Goal: Task Accomplishment & Management: Use online tool/utility

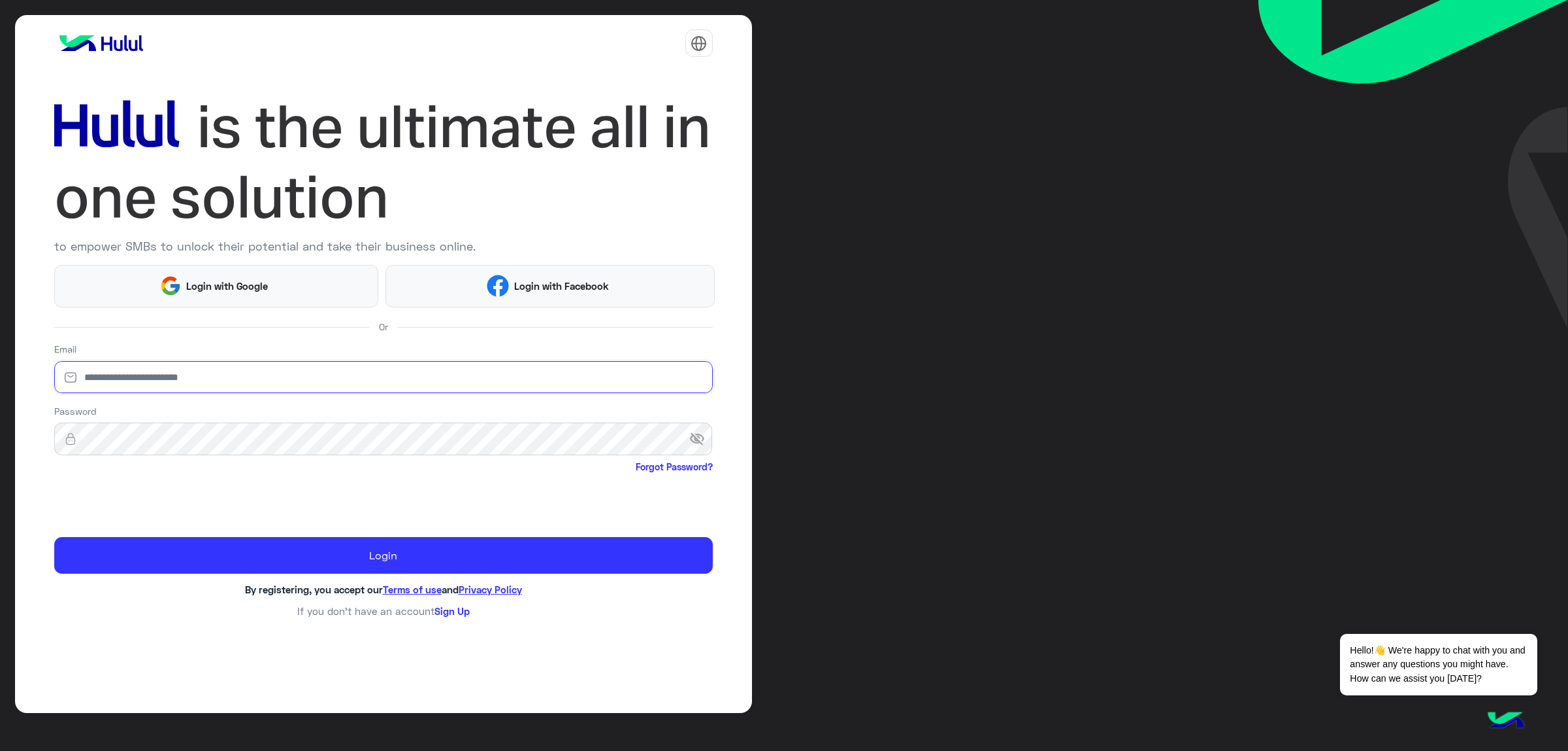
type input "**********"
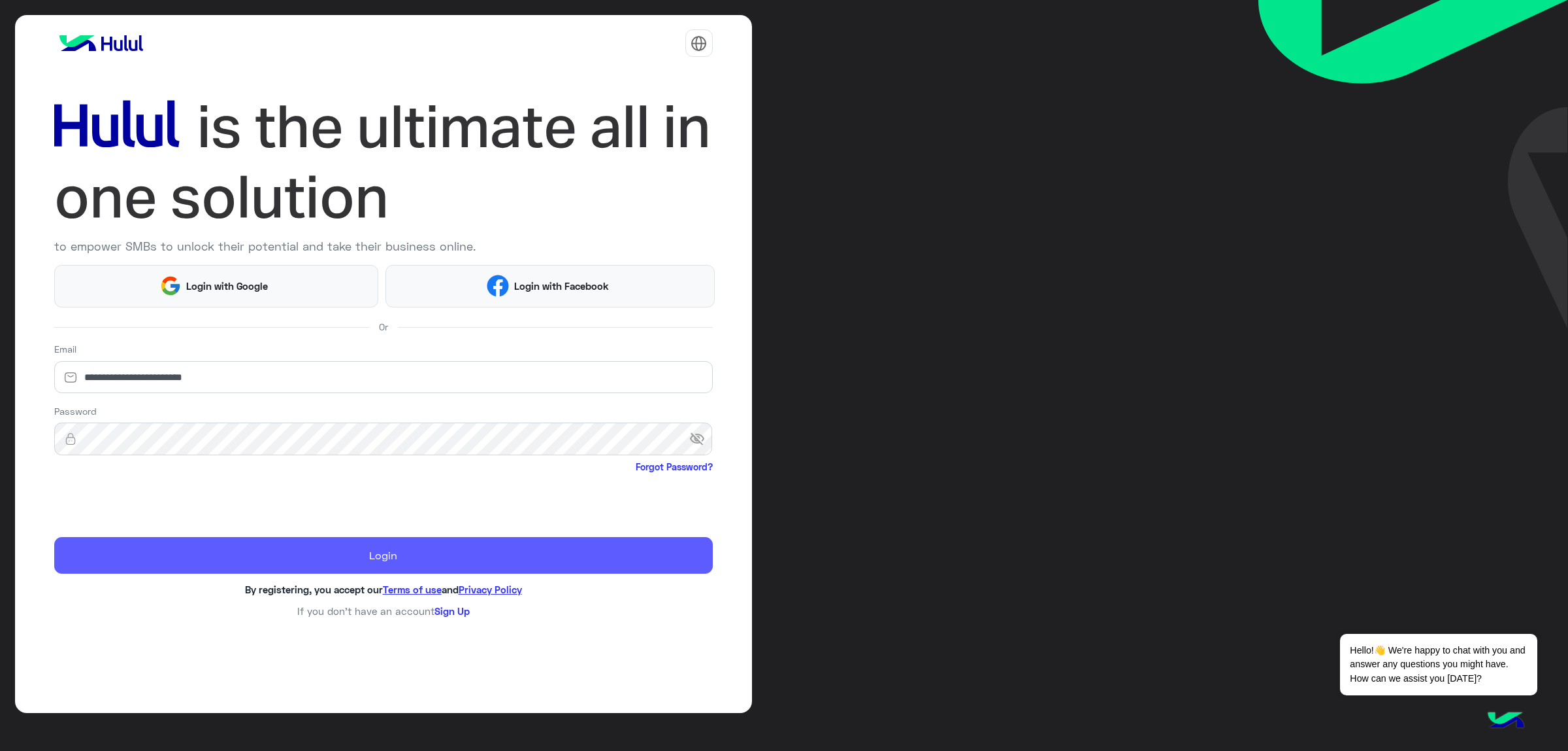
click at [172, 546] on button "Login" at bounding box center [384, 555] width 659 height 37
click at [326, 561] on button "Login" at bounding box center [384, 555] width 659 height 37
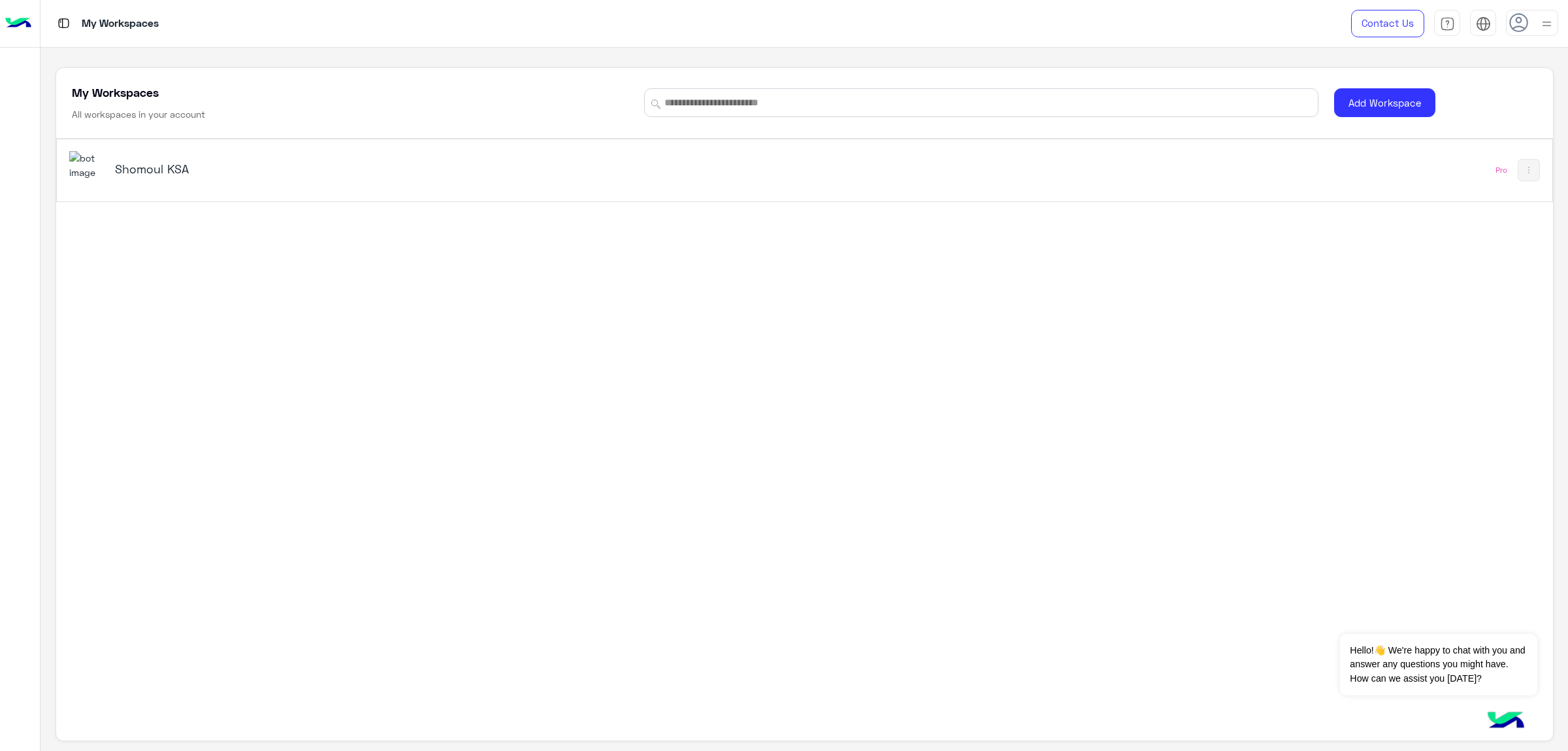
click at [160, 172] on h5 "Shomoul KSA" at bounding box center [380, 169] width 529 height 16
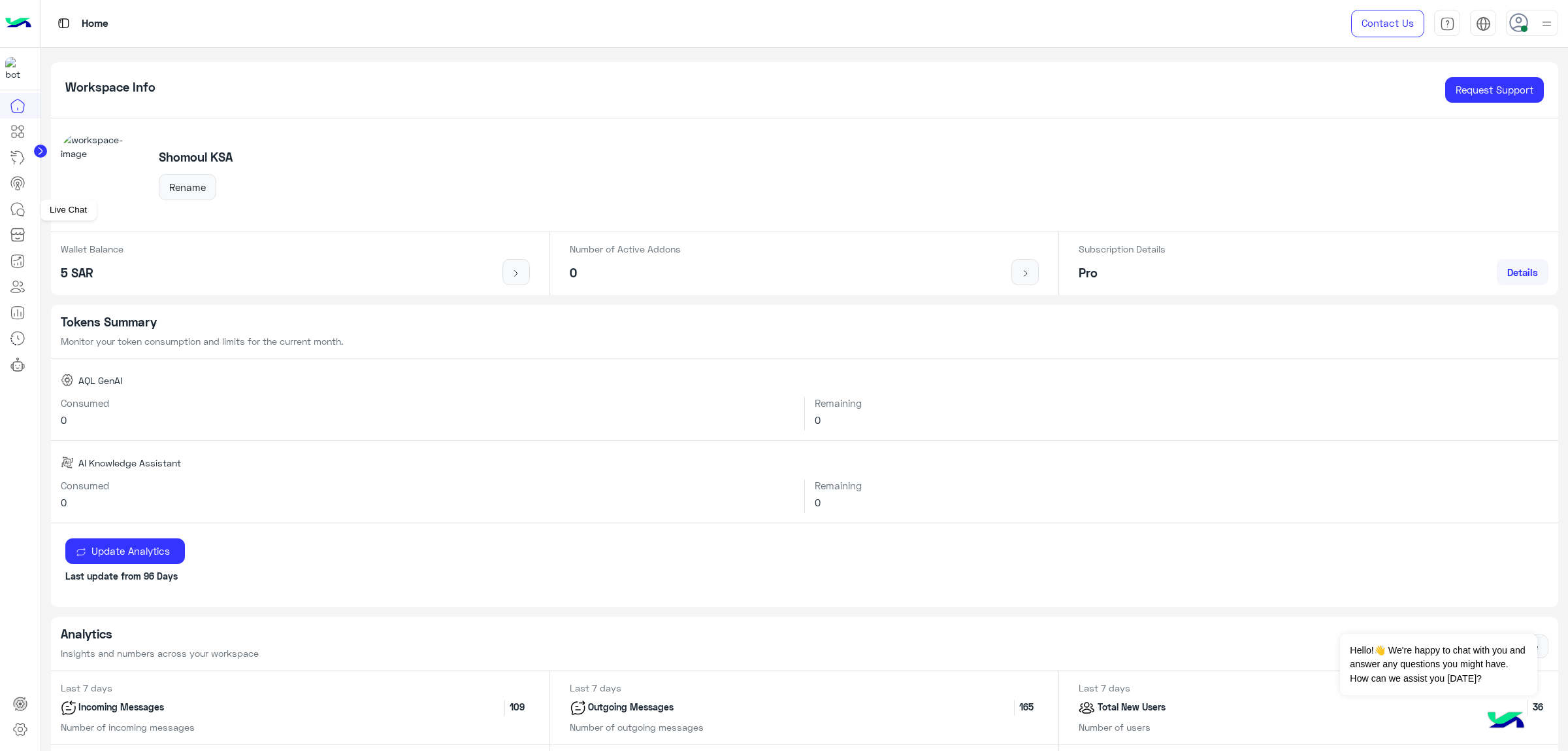
click at [13, 211] on icon at bounding box center [17, 209] width 16 height 16
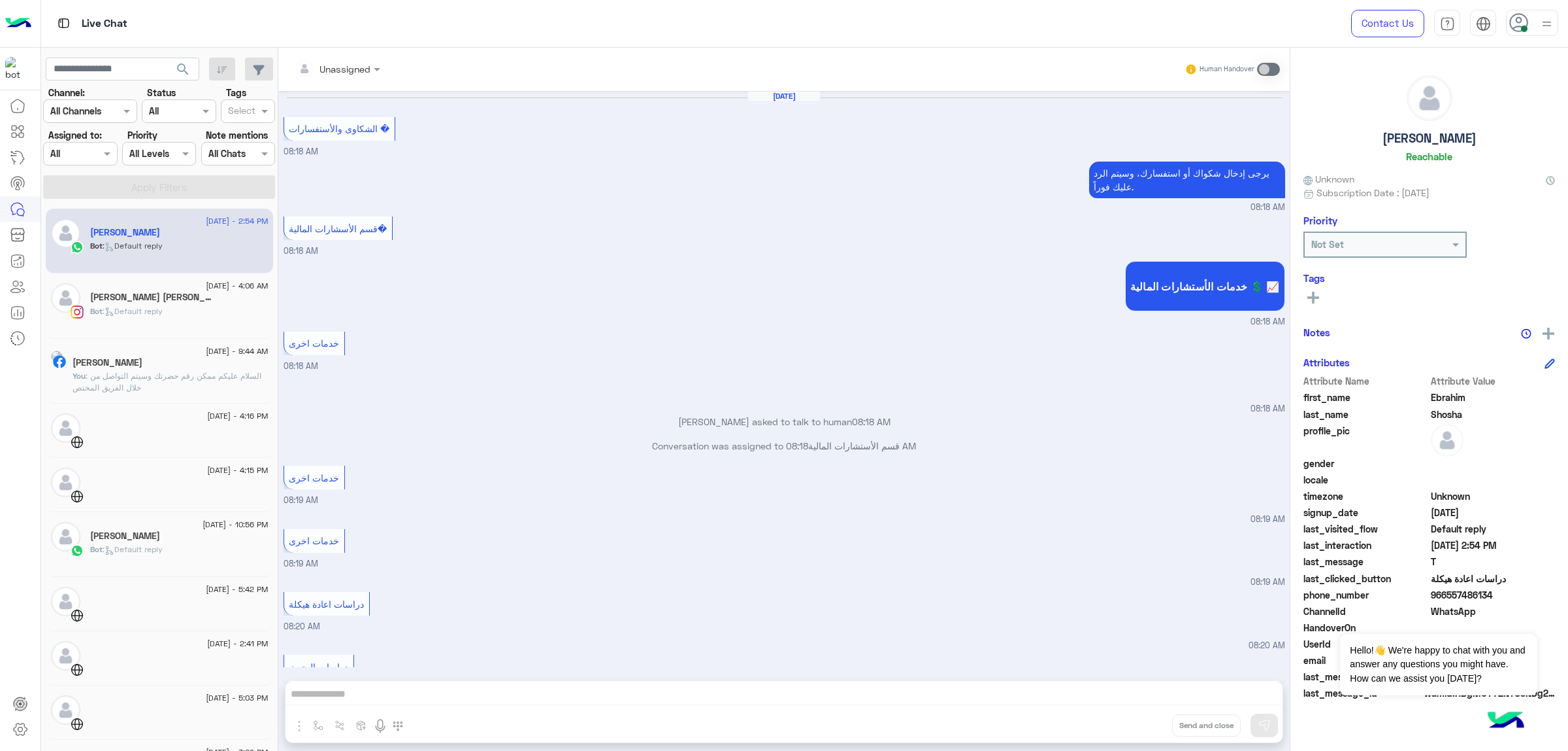
scroll to position [1133, 0]
